Goal: Task Accomplishment & Management: Use online tool/utility

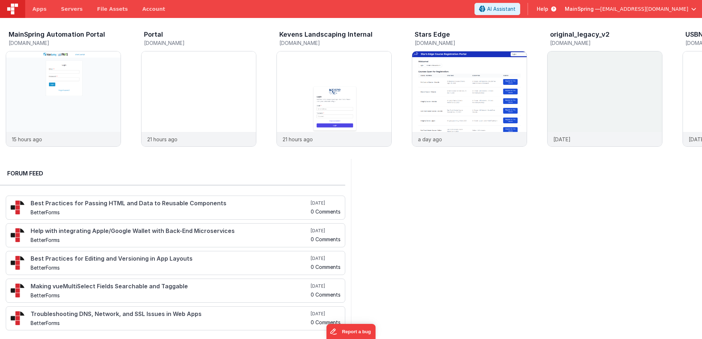
click at [640, 10] on span "[EMAIL_ADDRESS][DOMAIN_NAME]" at bounding box center [644, 8] width 88 height 7
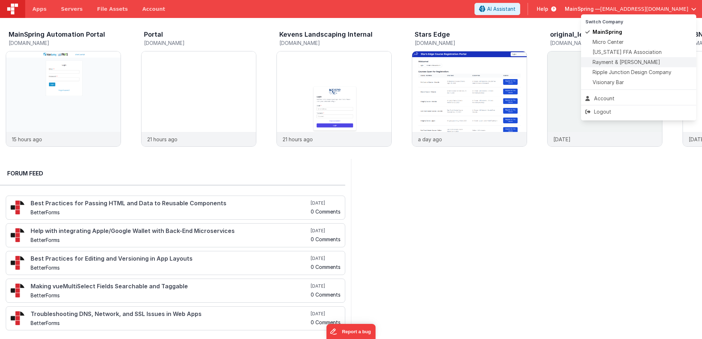
click at [608, 63] on span "Rayment & [PERSON_NAME]" at bounding box center [626, 62] width 68 height 7
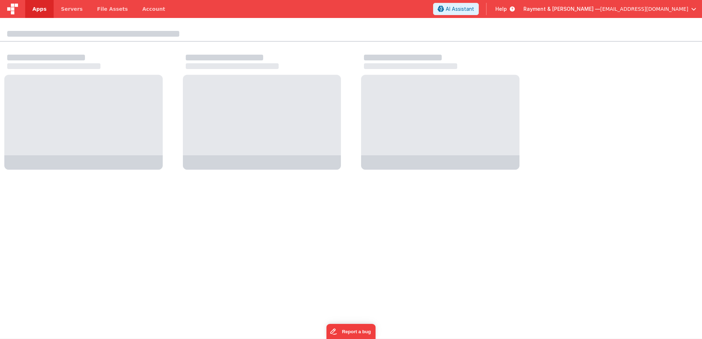
click at [41, 11] on span "Apps" at bounding box center [39, 8] width 14 height 7
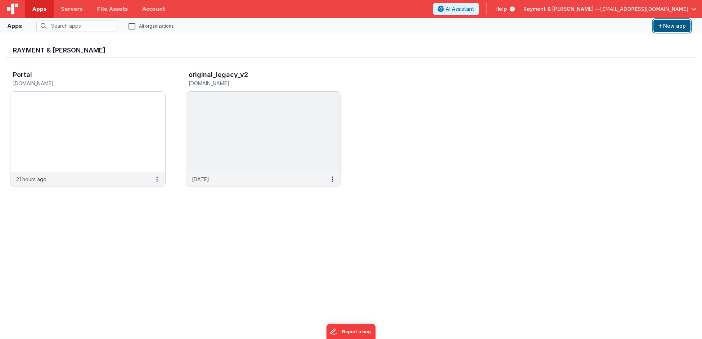
click at [671, 25] on button "New app" at bounding box center [671, 26] width 37 height 12
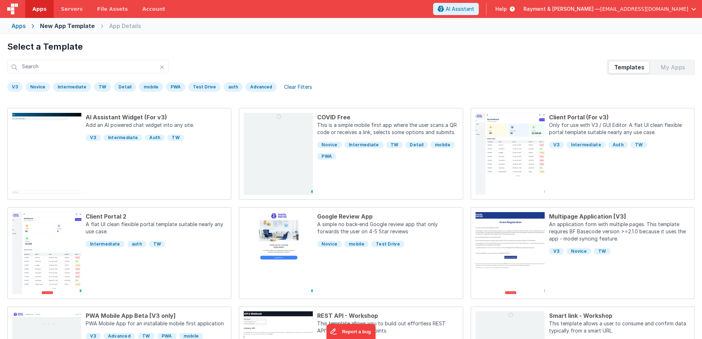
click at [689, 65] on div "My Apps" at bounding box center [672, 68] width 41 height 12
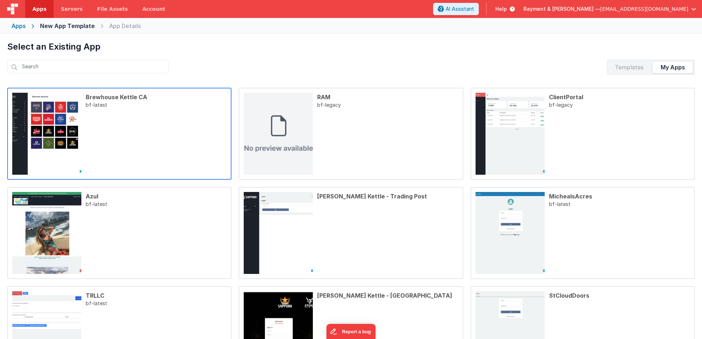
click at [141, 153] on p "bf-latest" at bounding box center [156, 137] width 141 height 73
click at [198, 133] on p "bf-latest" at bounding box center [156, 137] width 141 height 73
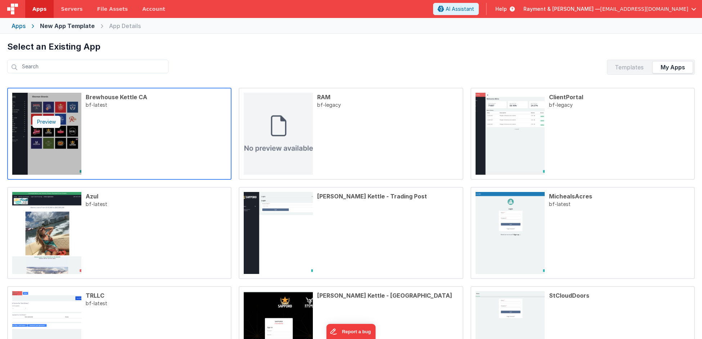
click at [59, 121] on div "Preview" at bounding box center [46, 122] width 28 height 12
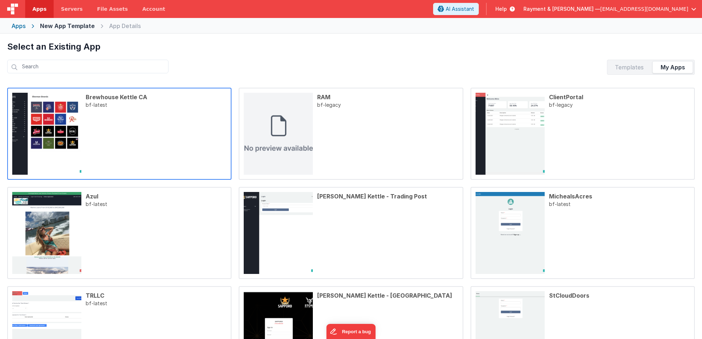
click at [142, 94] on div "Brewhouse Kettle CA" at bounding box center [156, 97] width 141 height 9
click at [141, 133] on p "bf-latest" at bounding box center [156, 137] width 141 height 73
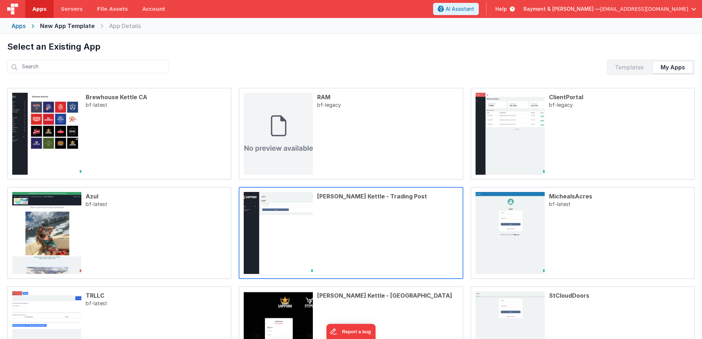
click at [349, 230] on p at bounding box center [387, 237] width 141 height 73
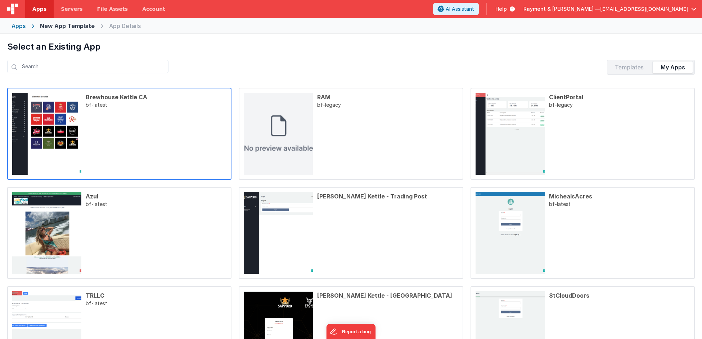
click at [154, 122] on p "bf-latest" at bounding box center [156, 137] width 141 height 73
click at [205, 145] on p "bf-latest" at bounding box center [156, 137] width 141 height 73
click at [131, 150] on p "bf-latest" at bounding box center [156, 137] width 141 height 73
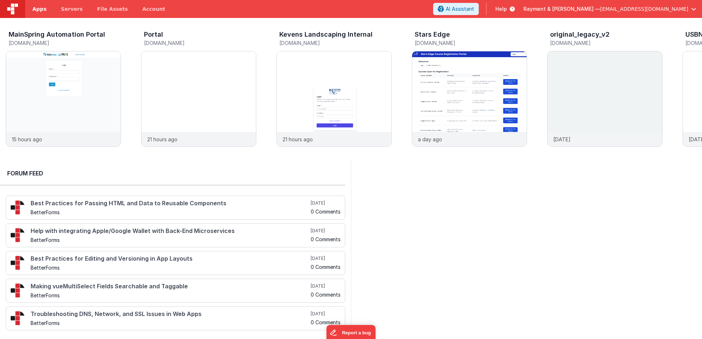
click at [49, 9] on link "Apps" at bounding box center [39, 9] width 28 height 18
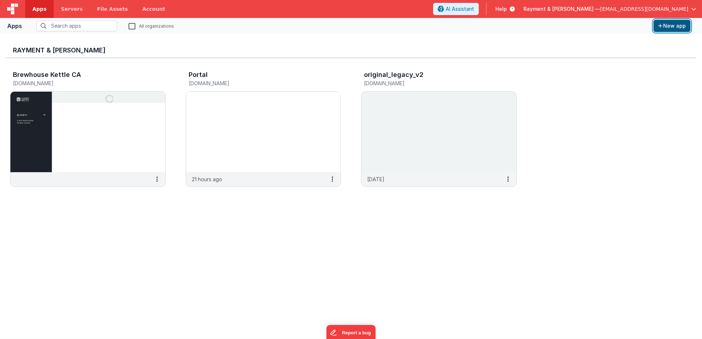
click at [670, 26] on button "New app" at bounding box center [671, 26] width 37 height 12
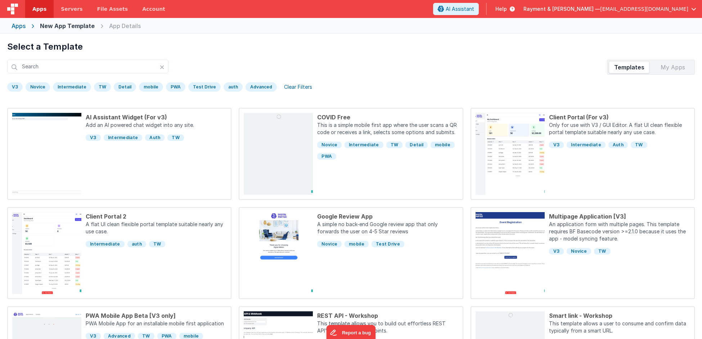
click at [683, 62] on div "My Apps" at bounding box center [672, 68] width 41 height 12
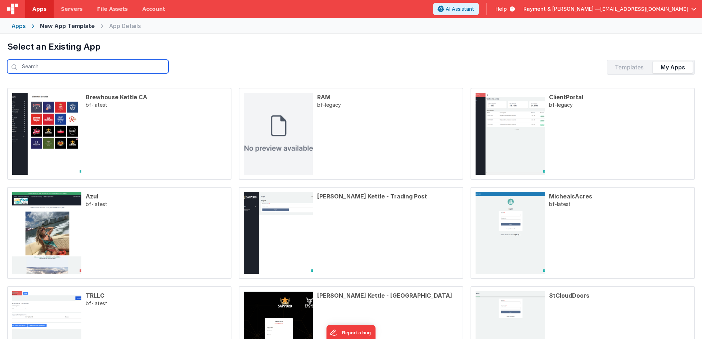
click at [42, 66] on input "text" at bounding box center [87, 67] width 161 height 14
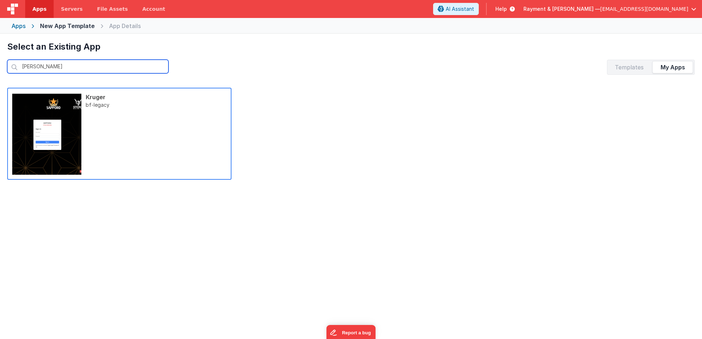
type input "krug"
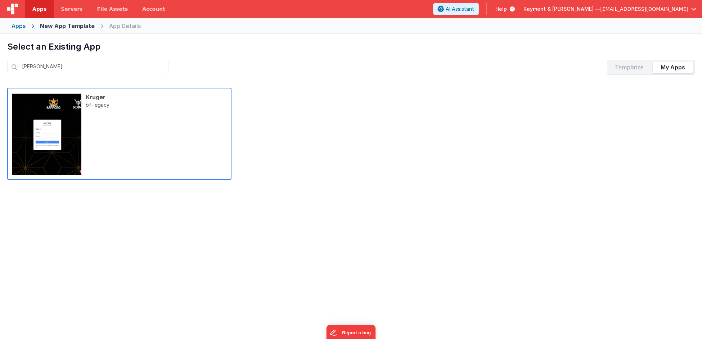
click at [145, 144] on p "bf-legacy" at bounding box center [156, 137] width 141 height 73
click at [71, 135] on img at bounding box center [46, 134] width 69 height 82
click at [100, 126] on p "bf-legacy" at bounding box center [156, 137] width 141 height 73
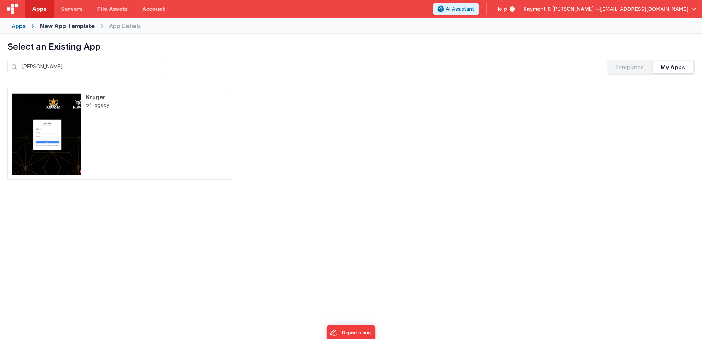
click at [360, 173] on div "Preview Kruger bf-legacy" at bounding box center [350, 134] width 687 height 92
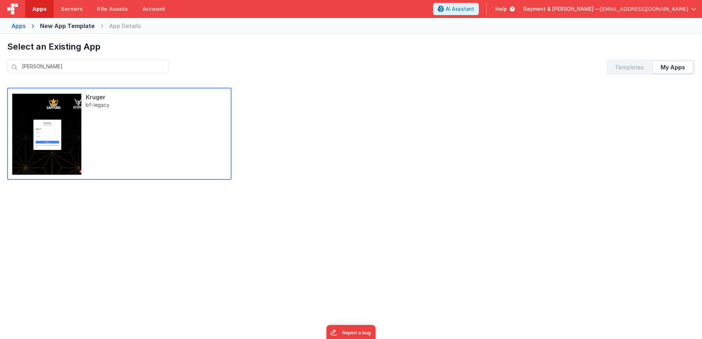
click at [178, 146] on p "bf-legacy" at bounding box center [156, 137] width 141 height 73
click at [185, 141] on p "bf-legacy" at bounding box center [156, 137] width 141 height 73
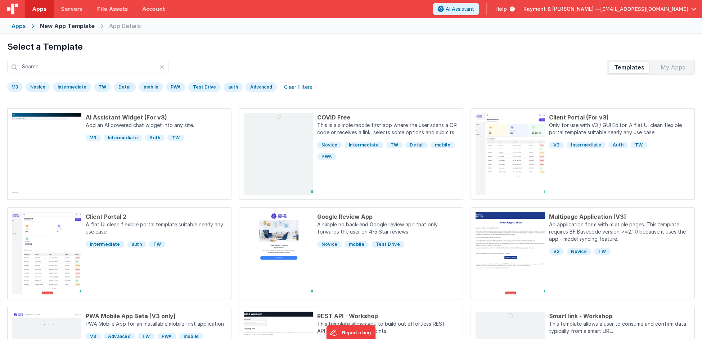
click at [22, 26] on div "Apps" at bounding box center [19, 26] width 14 height 9
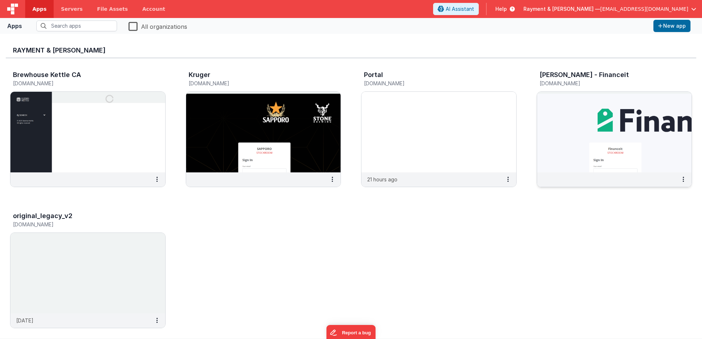
click at [606, 156] on img at bounding box center [614, 132] width 155 height 81
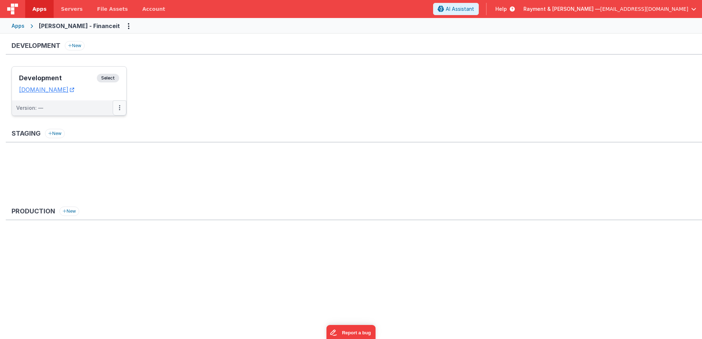
click at [117, 108] on button at bounding box center [120, 107] width 14 height 15
click at [104, 137] on link "Deploy..." at bounding box center [94, 137] width 63 height 13
click at [119, 108] on icon at bounding box center [119, 108] width 1 height 0
click at [108, 135] on link "Deploy..." at bounding box center [94, 137] width 63 height 13
click at [122, 106] on button at bounding box center [120, 107] width 14 height 15
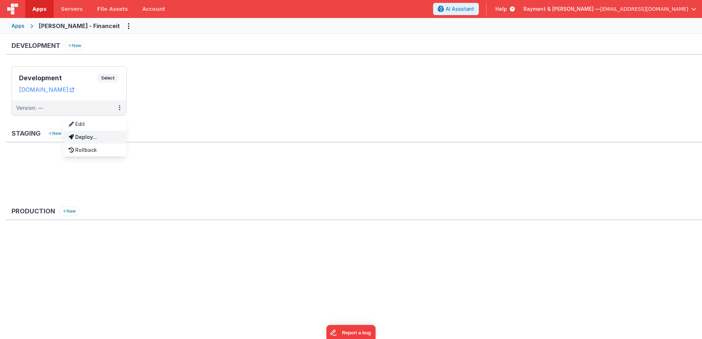
click at [81, 136] on link "Deploy..." at bounding box center [94, 137] width 63 height 13
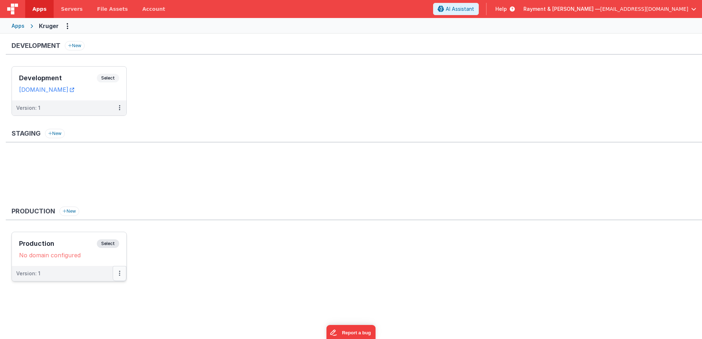
click at [116, 274] on button at bounding box center [120, 273] width 14 height 15
click at [208, 254] on div at bounding box center [351, 169] width 702 height 339
click at [77, 252] on div "No domain configured" at bounding box center [69, 255] width 100 height 7
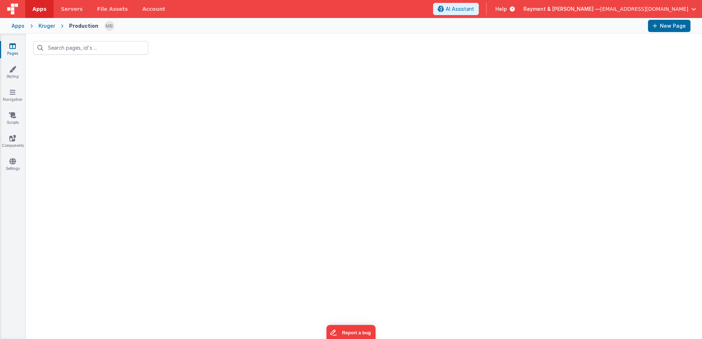
click at [12, 50] on link "Pages" at bounding box center [13, 49] width 26 height 14
click at [14, 73] on link "Styling" at bounding box center [13, 72] width 26 height 14
click at [12, 104] on div "Pages Styling Navigation Scripts Components Settings" at bounding box center [13, 186] width 26 height 305
click at [40, 25] on div "Kruger" at bounding box center [46, 25] width 17 height 7
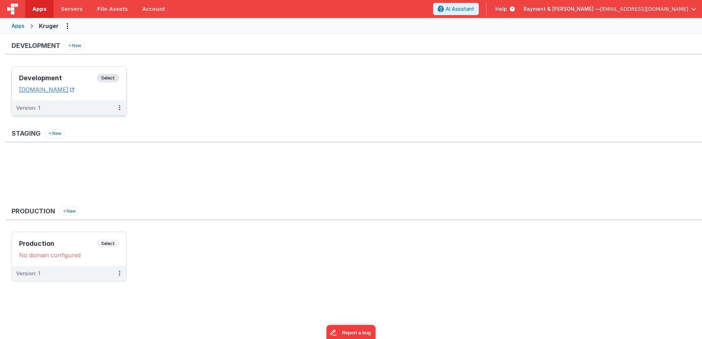
click at [72, 77] on h3 "Development" at bounding box center [58, 77] width 78 height 7
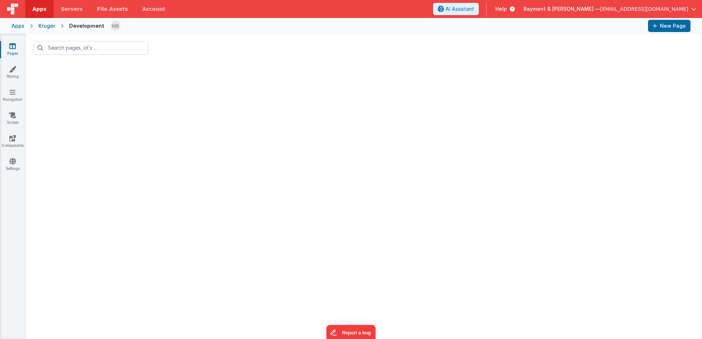
click at [192, 155] on div at bounding box center [364, 200] width 676 height 277
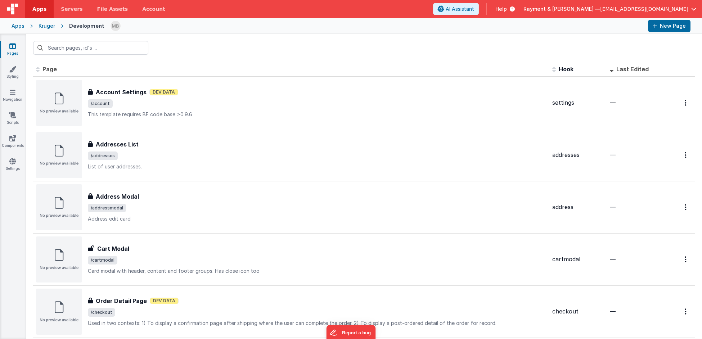
click at [52, 21] on div "Apps Kruger Development New Page" at bounding box center [351, 26] width 702 height 16
click at [44, 28] on div "Kruger" at bounding box center [46, 25] width 17 height 7
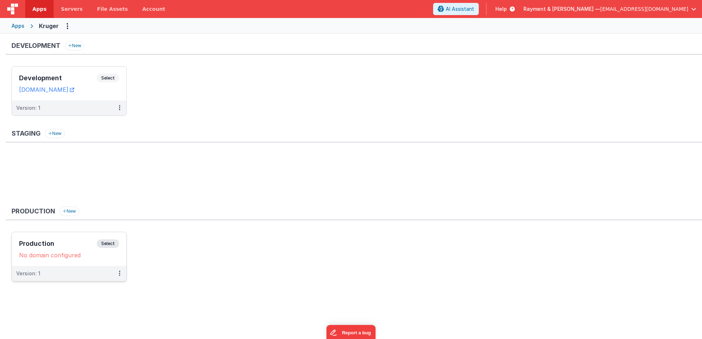
click at [83, 240] on h3 "Production" at bounding box center [58, 243] width 78 height 7
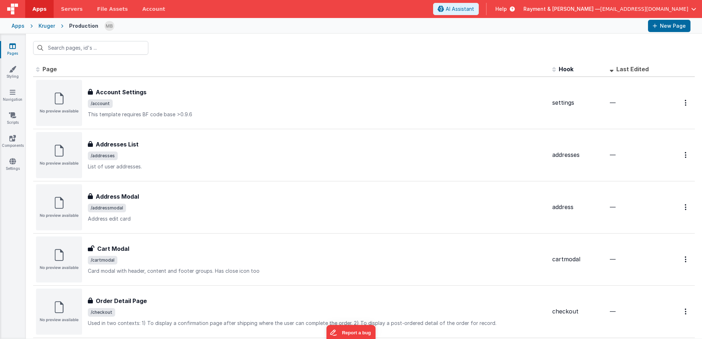
click at [42, 27] on div "Kruger" at bounding box center [46, 25] width 17 height 7
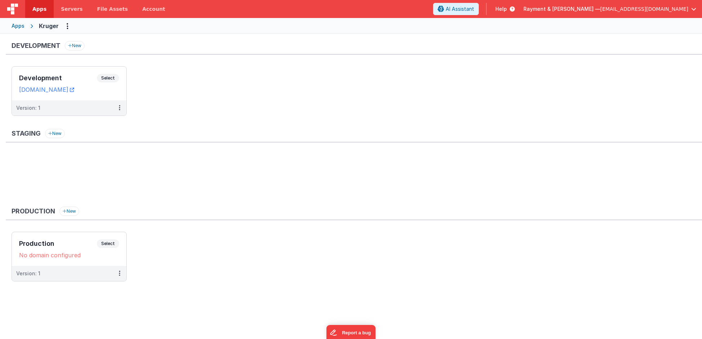
click at [21, 28] on div "Apps" at bounding box center [18, 25] width 13 height 7
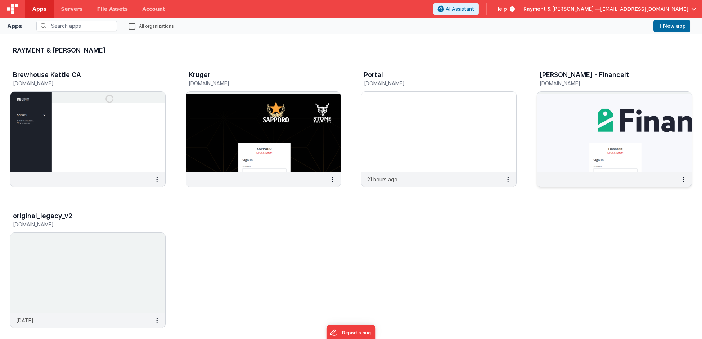
click at [589, 138] on img at bounding box center [614, 132] width 155 height 81
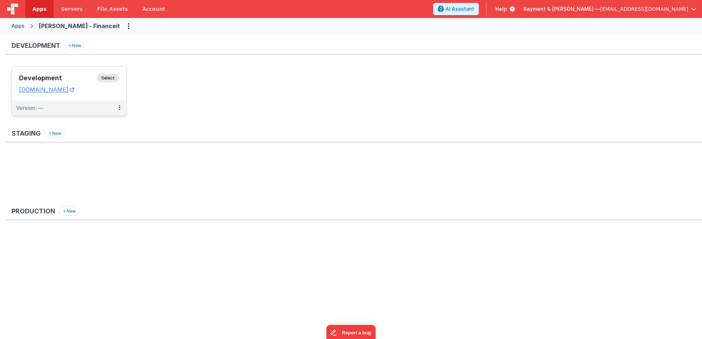
click at [64, 74] on h3 "Development" at bounding box center [58, 77] width 78 height 7
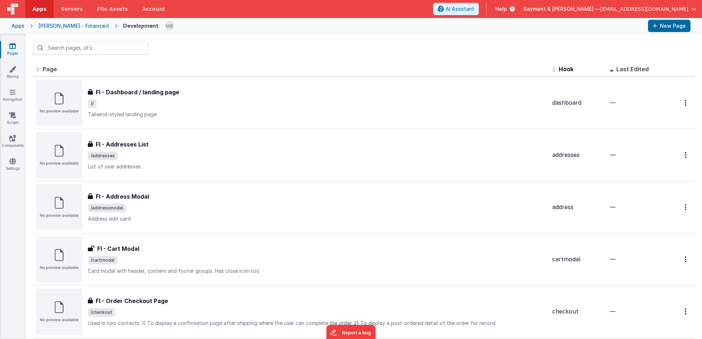
click at [74, 28] on div "[PERSON_NAME] - Financeit" at bounding box center [73, 25] width 71 height 7
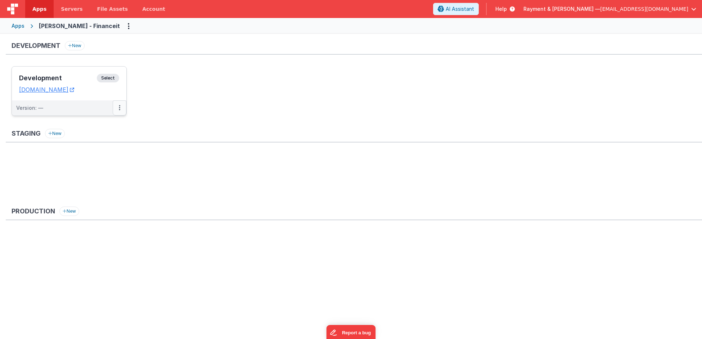
click at [118, 109] on button at bounding box center [120, 107] width 14 height 15
click at [87, 134] on link "Deploy..." at bounding box center [94, 137] width 63 height 13
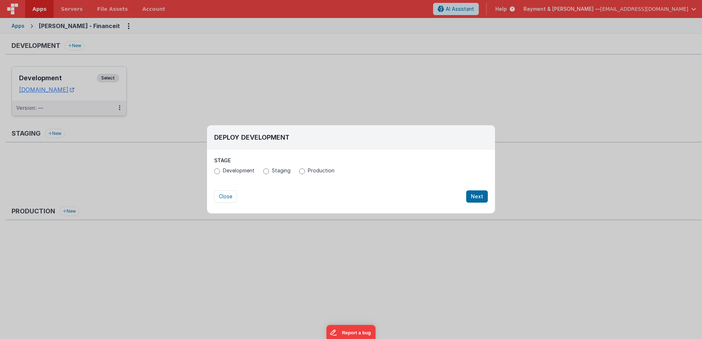
click at [312, 170] on span "Production" at bounding box center [321, 170] width 27 height 7
click at [305, 170] on input "Production" at bounding box center [302, 171] width 6 height 6
radio input "true"
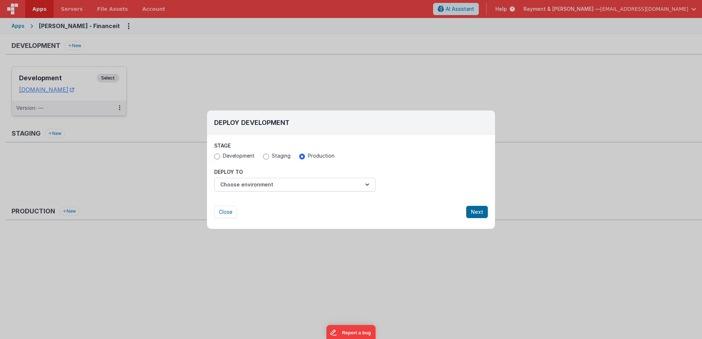
click at [363, 193] on div "Close Next" at bounding box center [350, 204] width 273 height 27
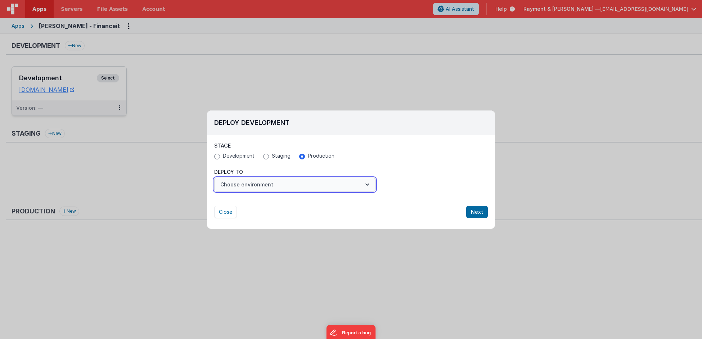
click at [359, 186] on button "Choose environment" at bounding box center [294, 185] width 161 height 14
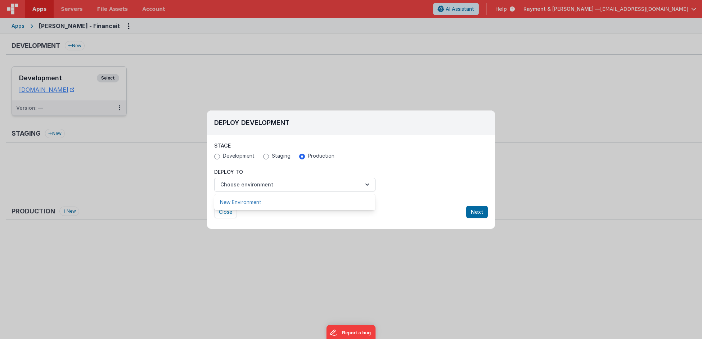
click at [251, 201] on link "New Environment" at bounding box center [294, 202] width 161 height 13
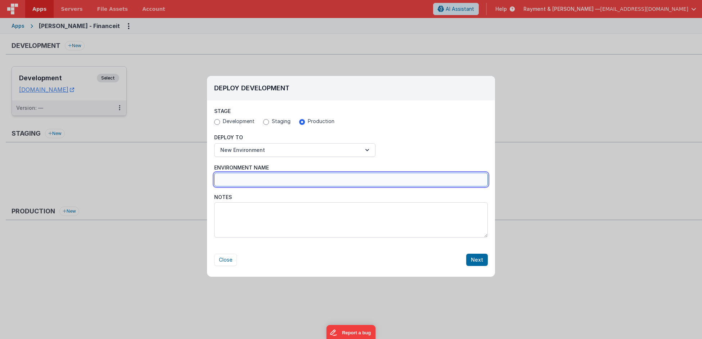
click at [274, 177] on input "Environment Name" at bounding box center [350, 180] width 273 height 14
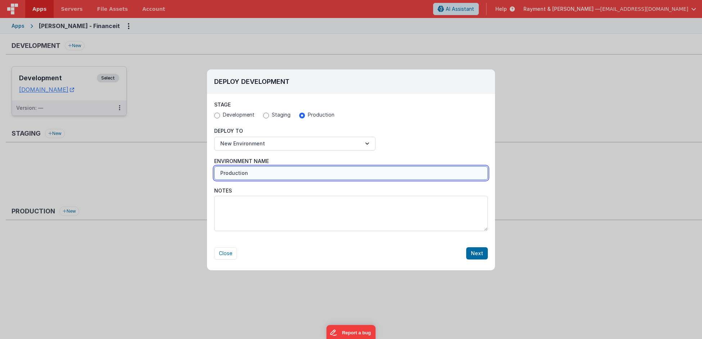
type input "Production"
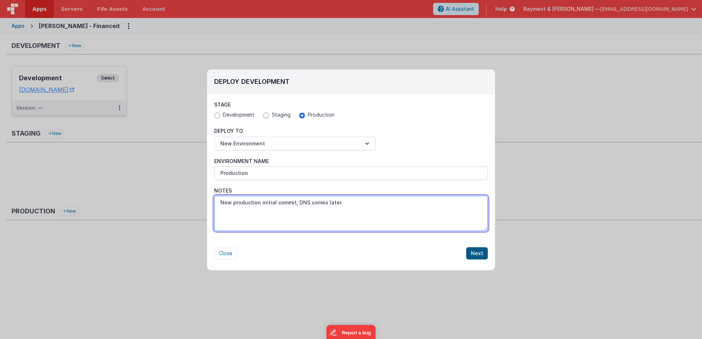
type textarea "New production initial commit, DNS comes later."
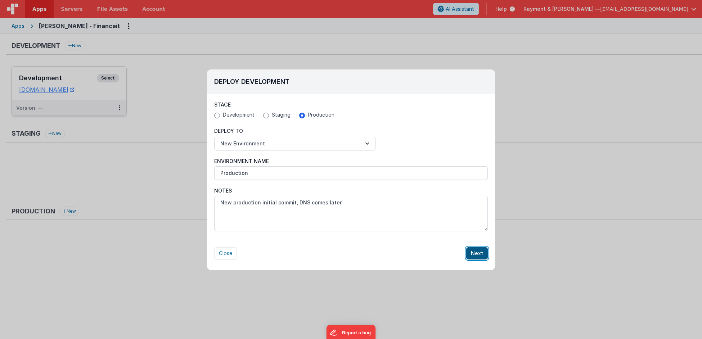
click at [486, 250] on button "Next" at bounding box center [477, 253] width 22 height 12
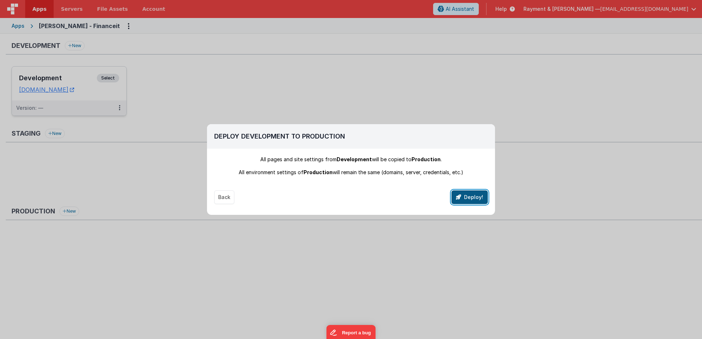
click at [469, 197] on button "Deploy!" at bounding box center [469, 197] width 36 height 14
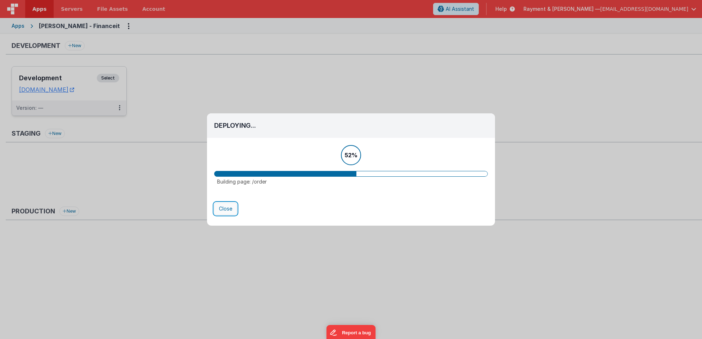
click at [226, 207] on button "Close" at bounding box center [225, 209] width 23 height 12
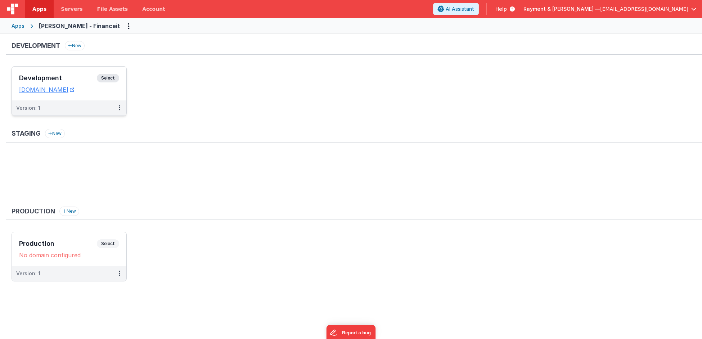
click at [22, 24] on div "Apps" at bounding box center [18, 25] width 13 height 7
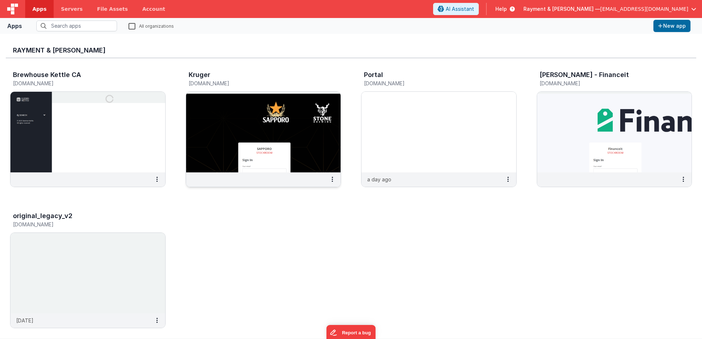
click at [263, 150] on img at bounding box center [263, 132] width 155 height 81
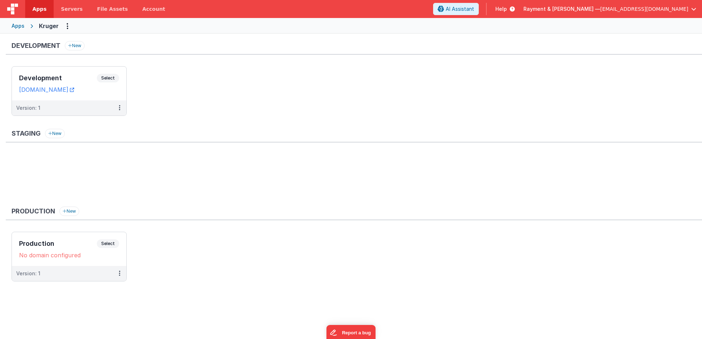
click at [22, 26] on div "Apps" at bounding box center [18, 25] width 13 height 7
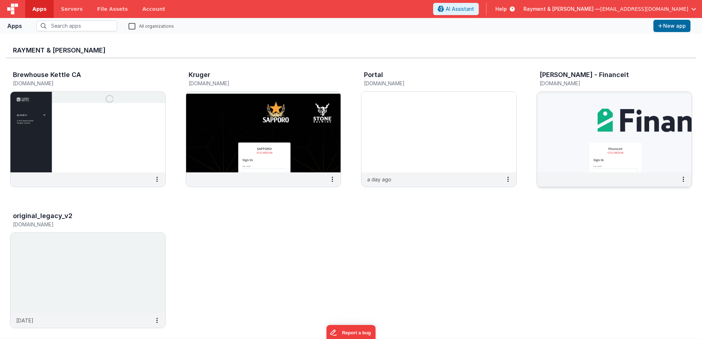
click at [569, 167] on img at bounding box center [614, 132] width 155 height 81
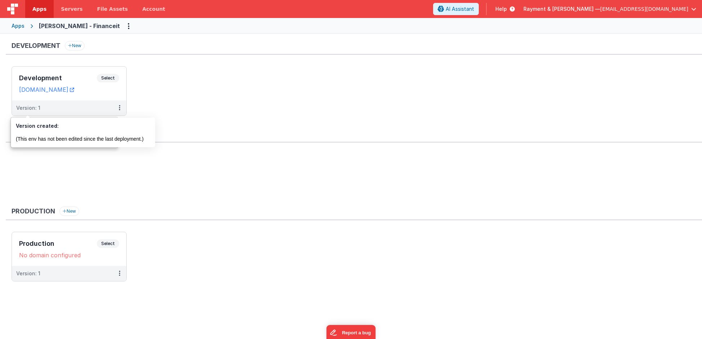
click at [16, 28] on div "Apps" at bounding box center [18, 25] width 13 height 7
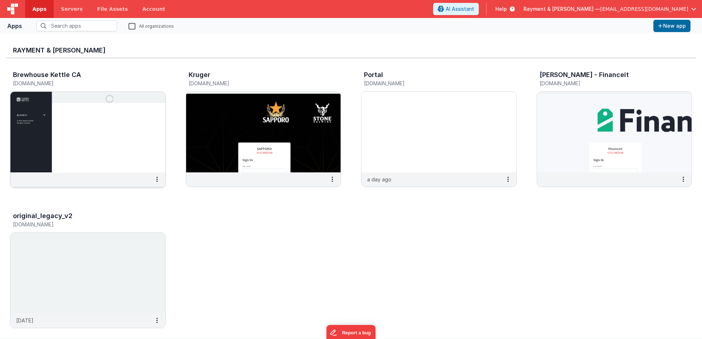
click at [69, 126] on img at bounding box center [87, 132] width 155 height 81
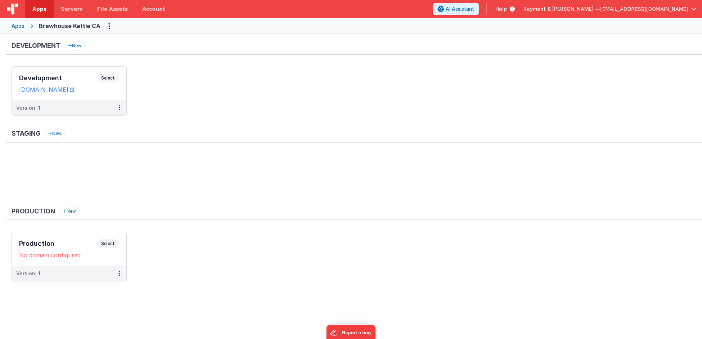
click at [18, 25] on div "Apps" at bounding box center [18, 25] width 13 height 7
click at [121, 109] on button at bounding box center [120, 107] width 14 height 15
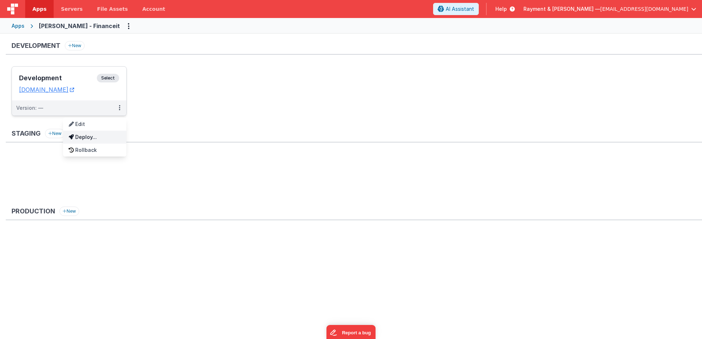
click at [94, 140] on link "Deploy..." at bounding box center [94, 137] width 63 height 13
click at [124, 105] on button at bounding box center [120, 107] width 14 height 15
click at [77, 92] on div at bounding box center [351, 169] width 702 height 339
click at [72, 72] on div "Development Select URLs [DOMAIN_NAME]" at bounding box center [69, 84] width 114 height 34
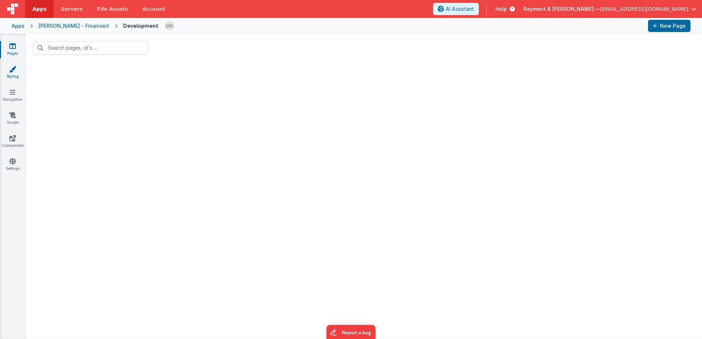
click at [12, 72] on icon at bounding box center [12, 68] width 7 height 7
click at [13, 103] on div "Pages Styling Navigation Scripts Components Settings" at bounding box center [13, 186] width 26 height 305
click at [12, 89] on icon at bounding box center [13, 92] width 6 height 7
click at [12, 46] on icon at bounding box center [12, 45] width 6 height 7
click at [78, 26] on div "[PERSON_NAME] - Financeit" at bounding box center [73, 25] width 71 height 7
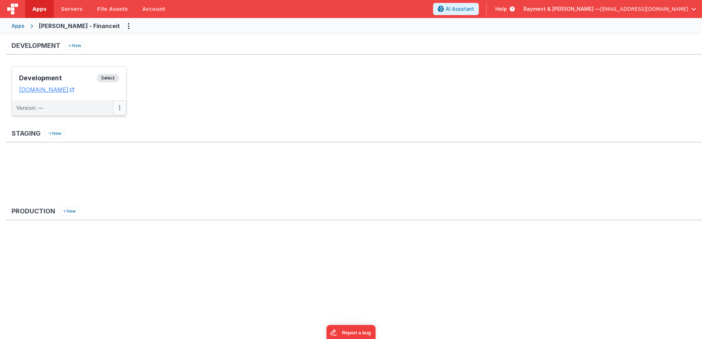
click at [118, 109] on button at bounding box center [120, 107] width 14 height 15
click at [91, 135] on link "Deploy..." at bounding box center [94, 137] width 63 height 13
